Goal: Manage account settings

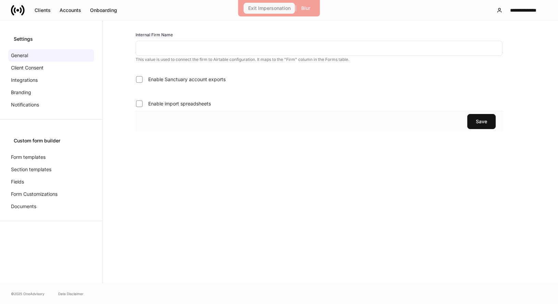
click at [272, 7] on div "Exit Impersonation" at bounding box center [269, 8] width 42 height 5
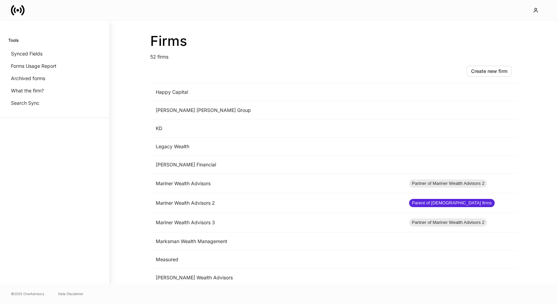
scroll to position [496, 0]
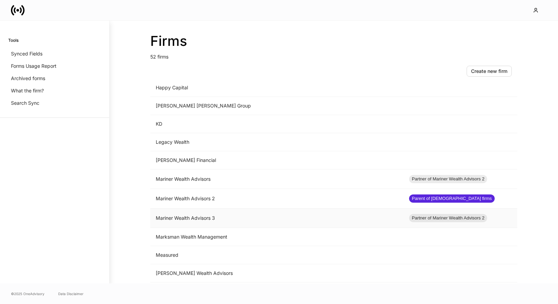
click at [218, 213] on td "Mariner Wealth Advisors 3" at bounding box center [276, 219] width 253 height 20
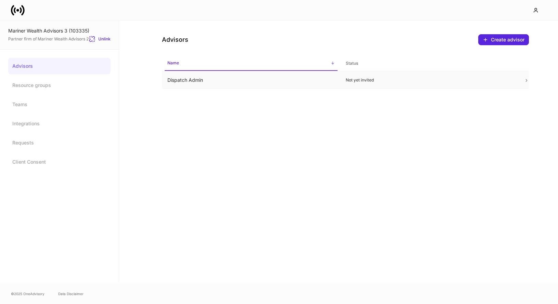
click at [405, 82] on p "Not yet invited" at bounding box center [429, 79] width 167 height 5
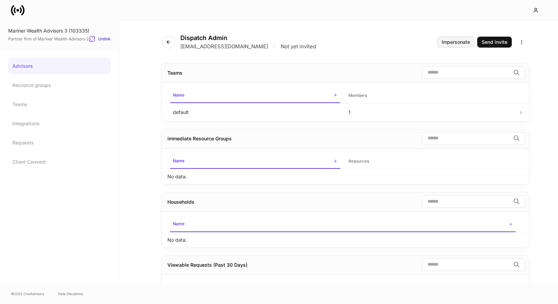
click at [448, 45] on button "Impersonate" at bounding box center [455, 42] width 37 height 11
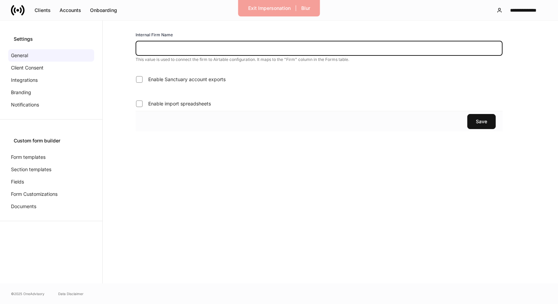
click at [155, 51] on input "text" at bounding box center [319, 48] width 367 height 15
type input "*******"
click at [475, 122] on button "Save" at bounding box center [481, 121] width 28 height 15
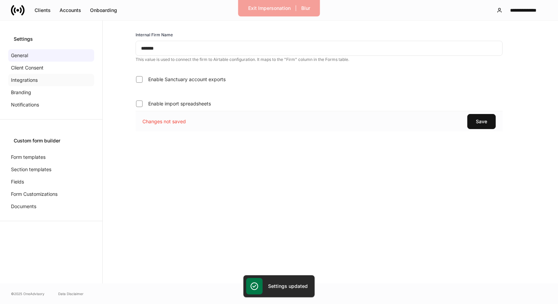
click at [41, 77] on div "Integrations" at bounding box center [51, 80] width 86 height 12
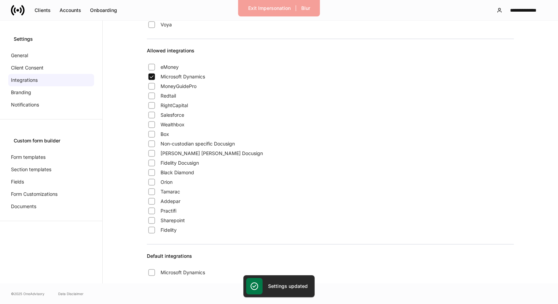
scroll to position [554, 0]
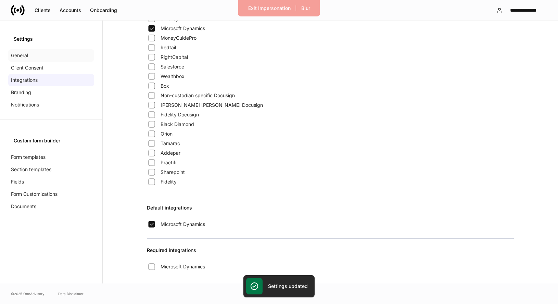
click at [21, 54] on p "General" at bounding box center [19, 55] width 17 height 7
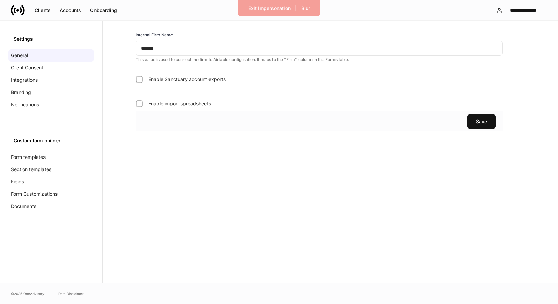
click at [13, 8] on icon at bounding box center [18, 10] width 14 height 14
